Goal: Find specific page/section: Find specific page/section

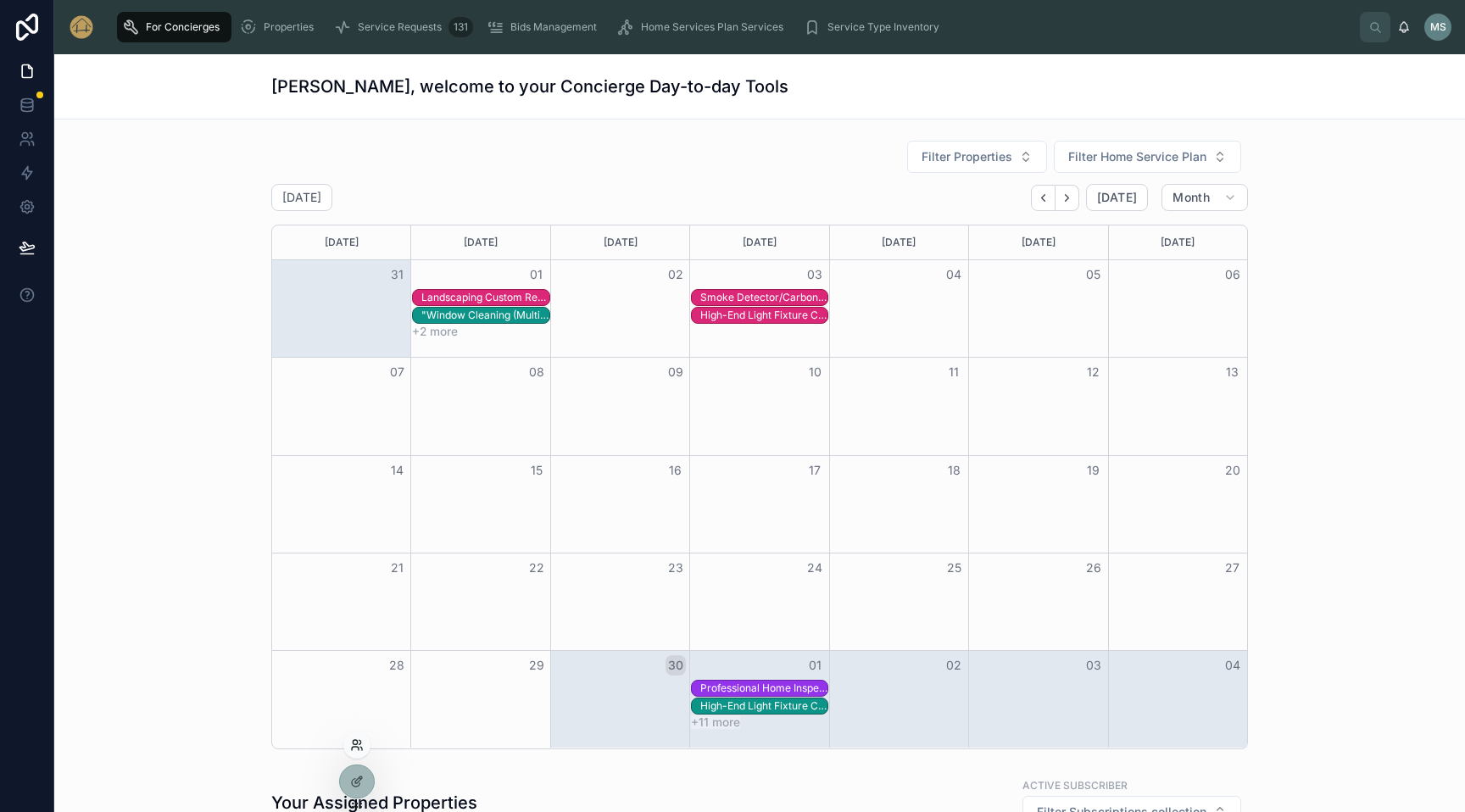
click at [357, 745] on icon at bounding box center [357, 745] width 14 height 14
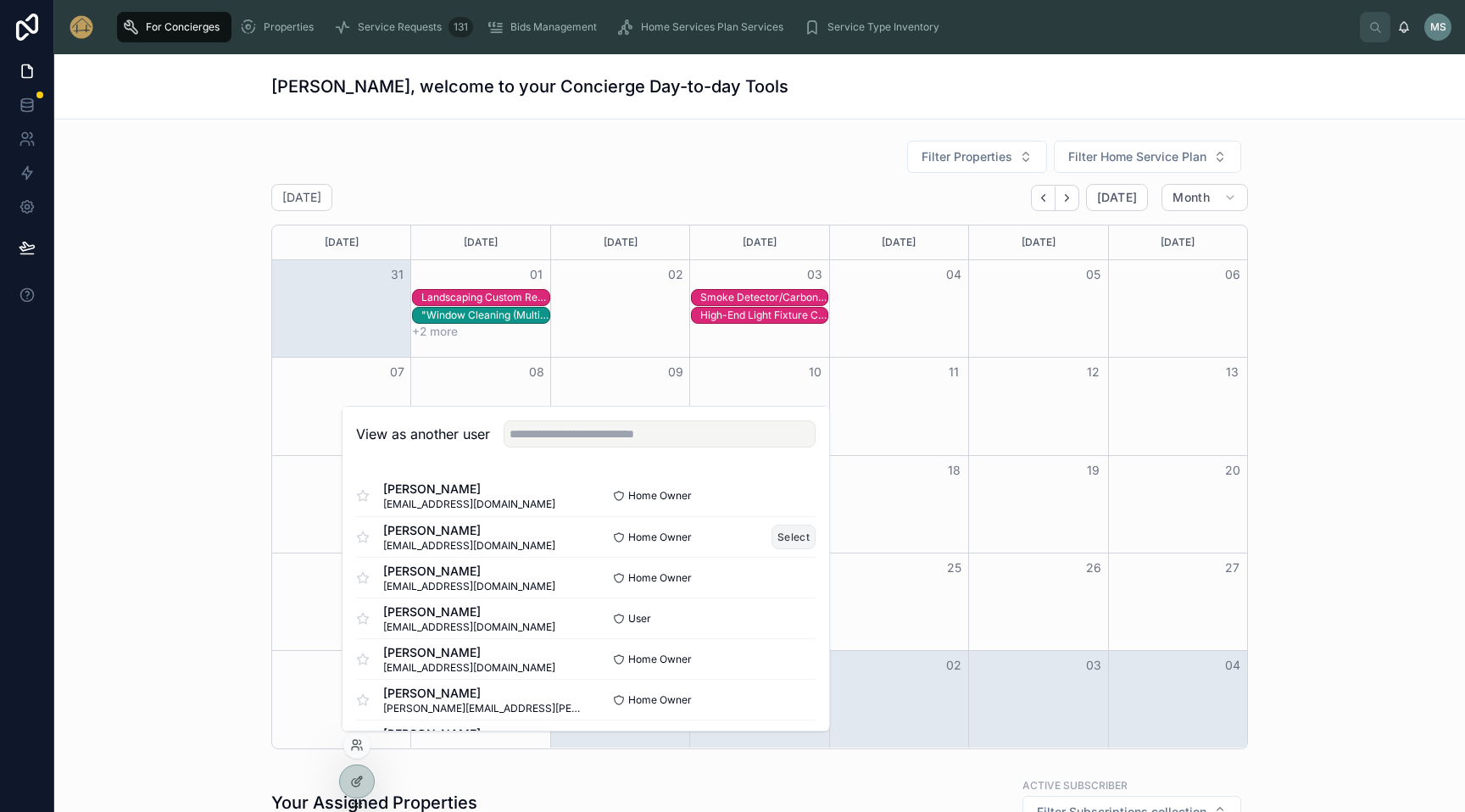
click at [799, 541] on button "Select" at bounding box center [794, 536] width 44 height 25
